Goal: Find specific page/section: Find specific page/section

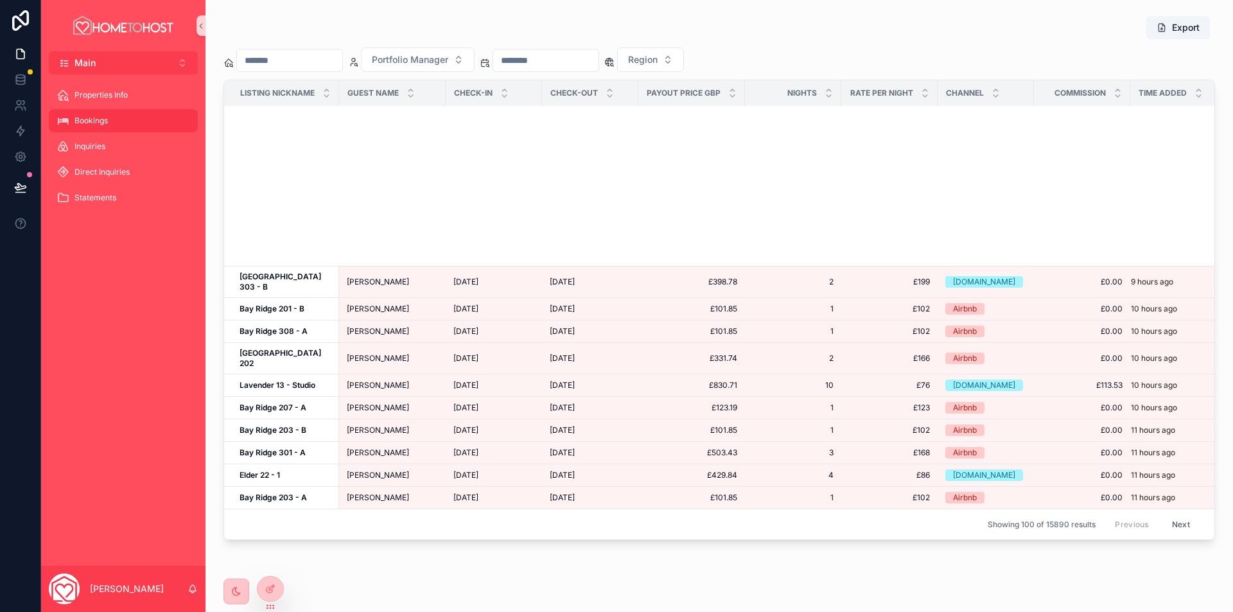
scroll to position [706, 0]
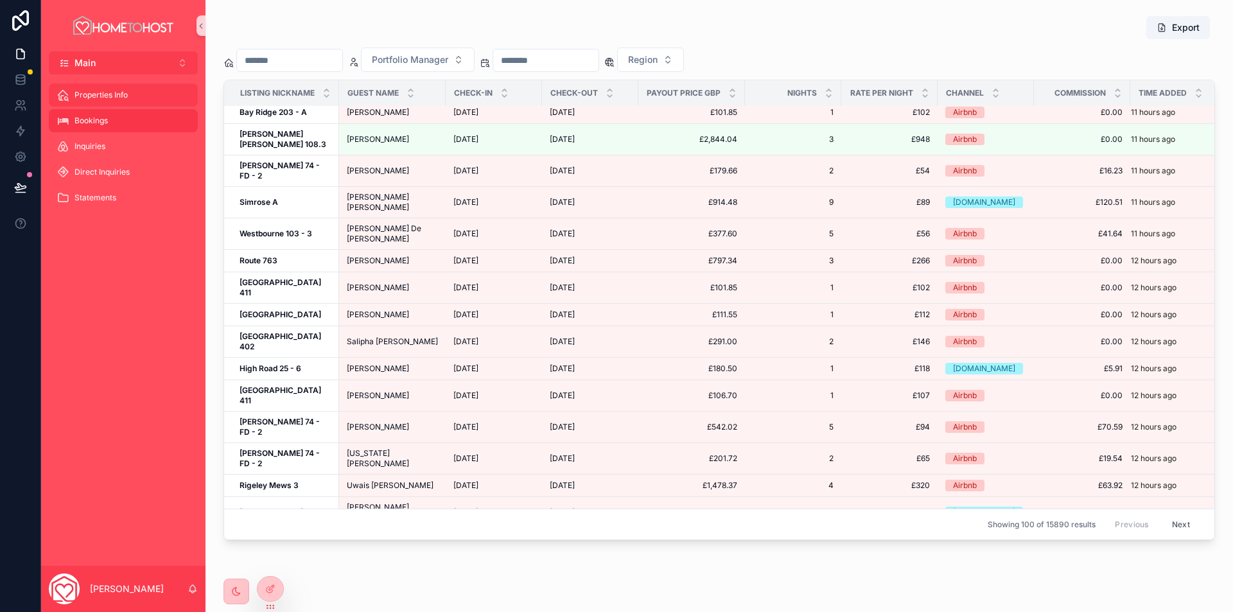
click at [125, 96] on span "Properties Info" at bounding box center [100, 95] width 53 height 10
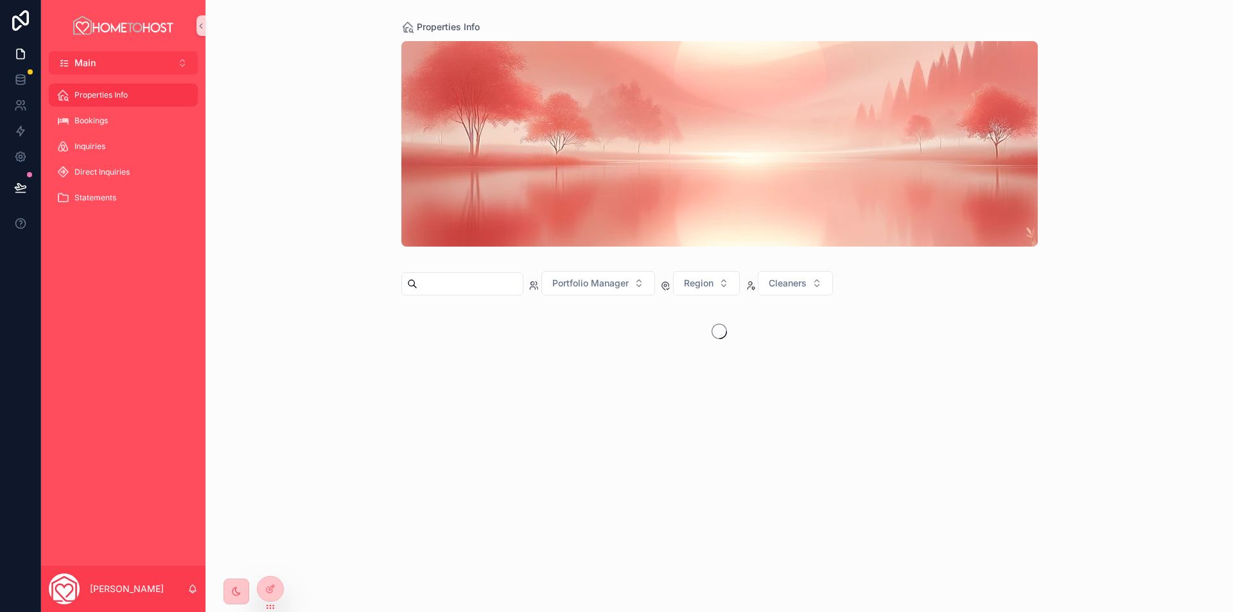
click at [471, 281] on input "scrollable content" at bounding box center [469, 284] width 105 height 18
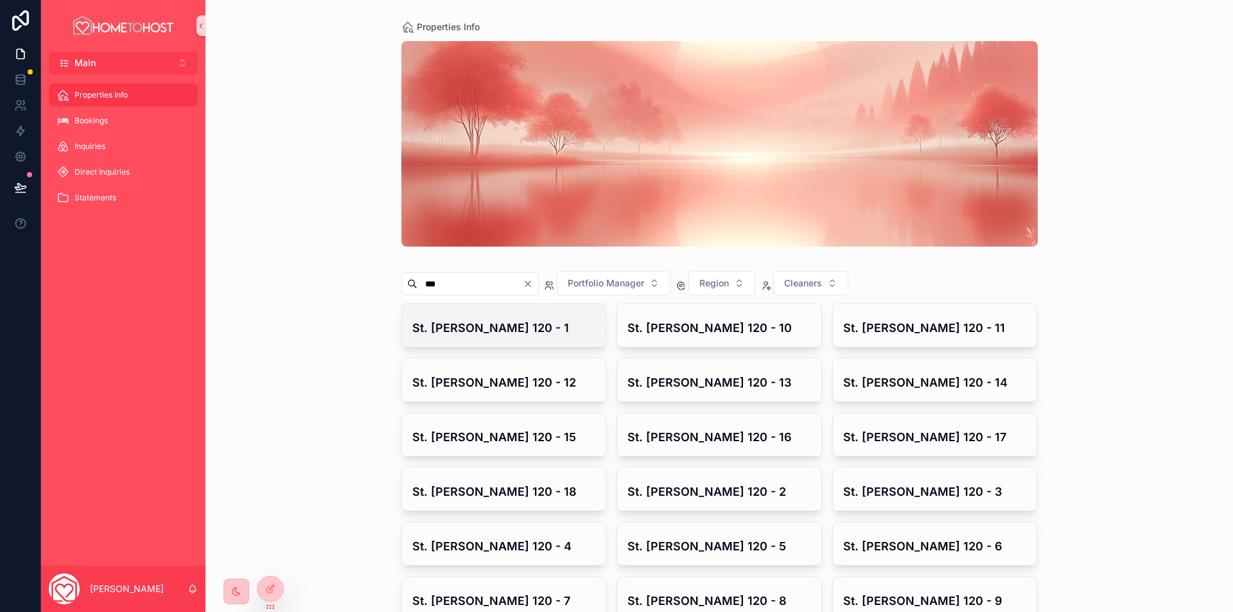
type input "***"
click at [498, 325] on h4 "St. [PERSON_NAME] 120 - 1" at bounding box center [504, 327] width 184 height 17
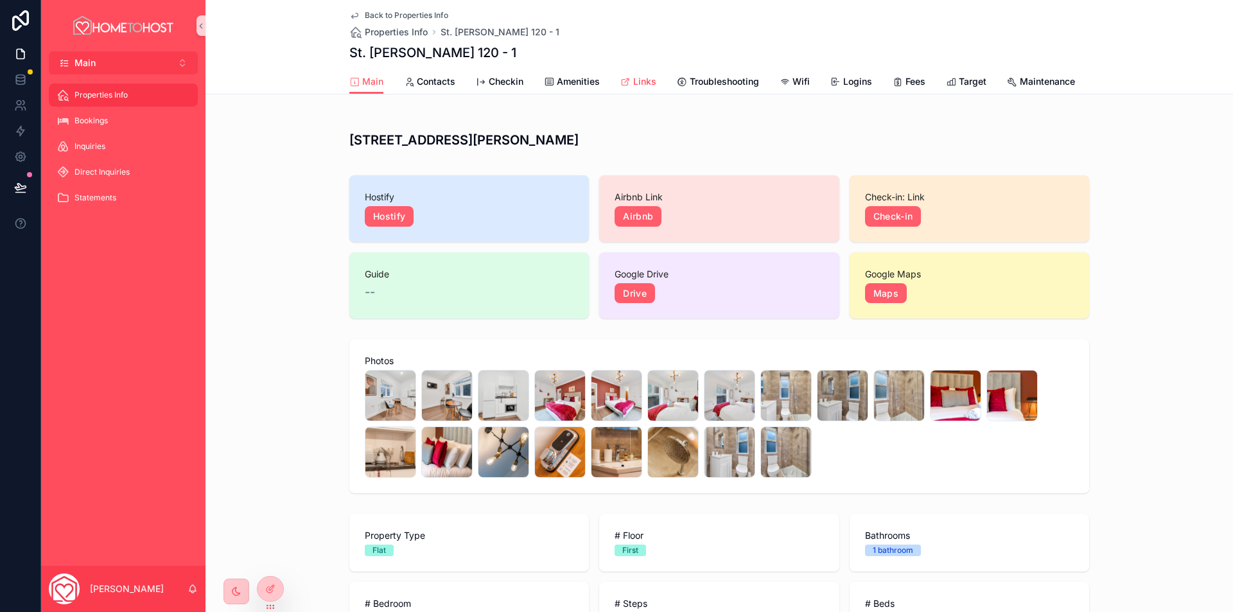
click at [620, 85] on icon "scrollable content" at bounding box center [625, 82] width 10 height 10
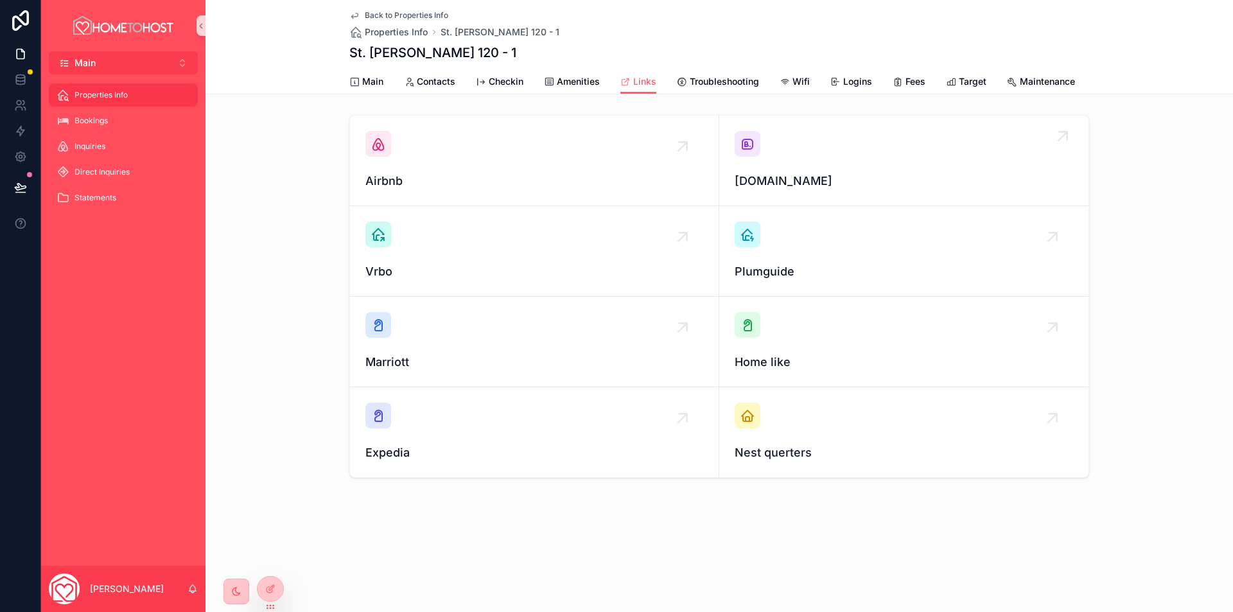
click at [828, 164] on div "[DOMAIN_NAME]" at bounding box center [904, 160] width 338 height 59
